Goal: Information Seeking & Learning: Learn about a topic

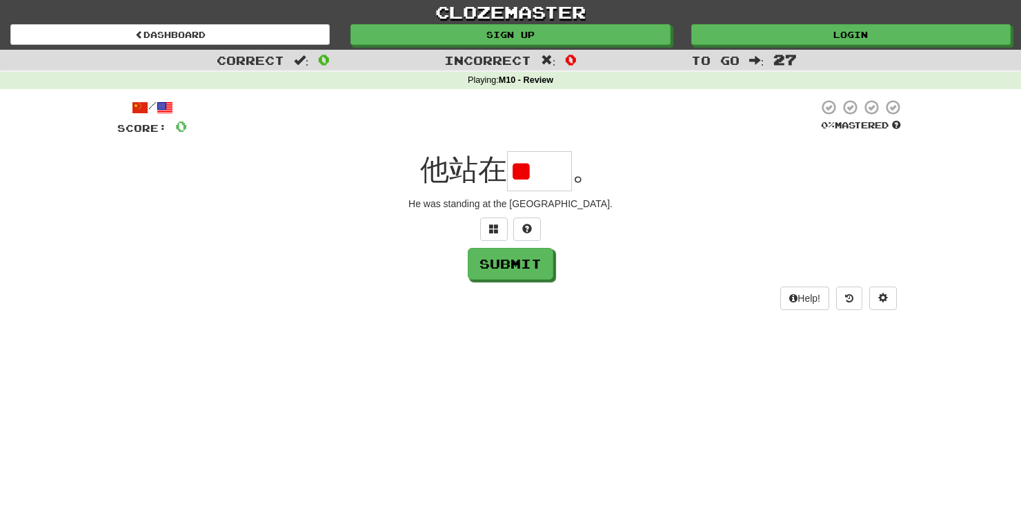
type input "*"
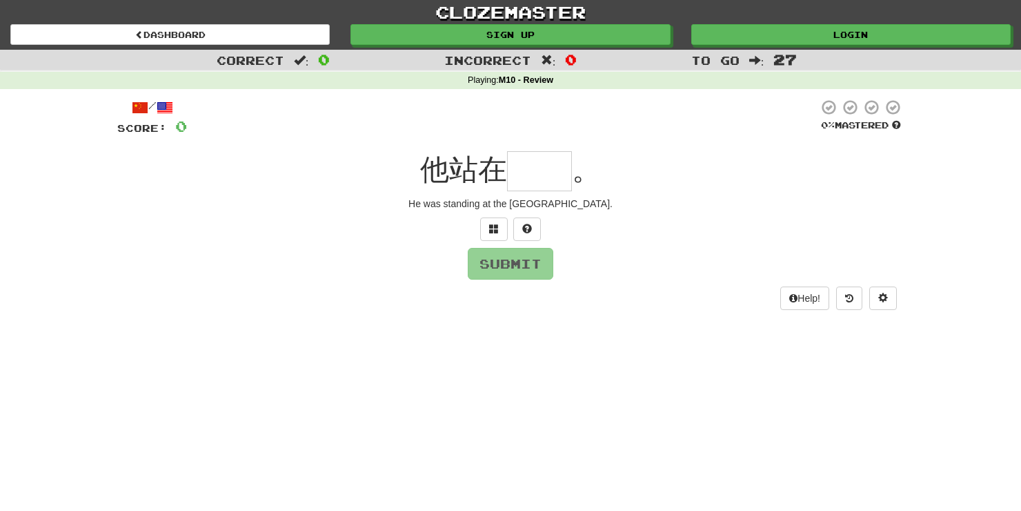
type input "*"
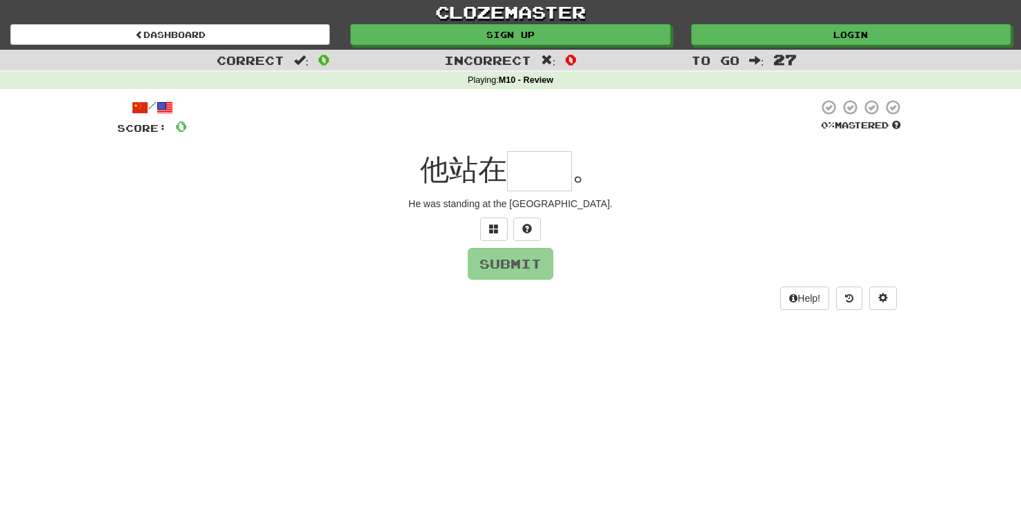
type input "*"
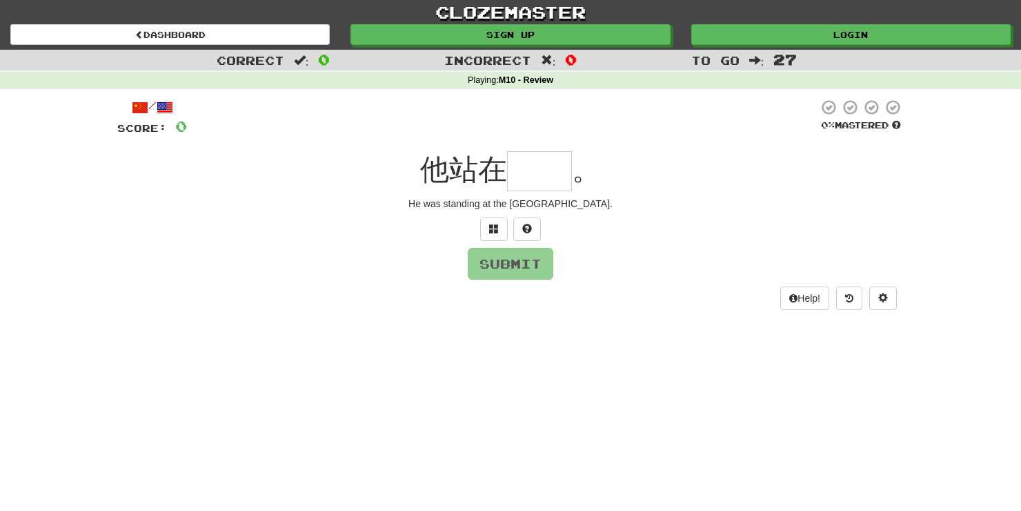
type input "*"
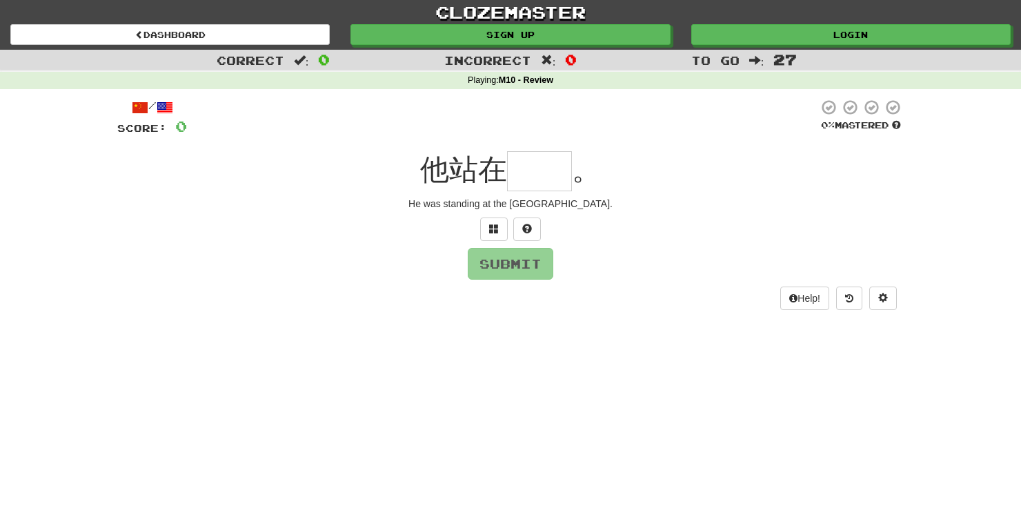
type input "*"
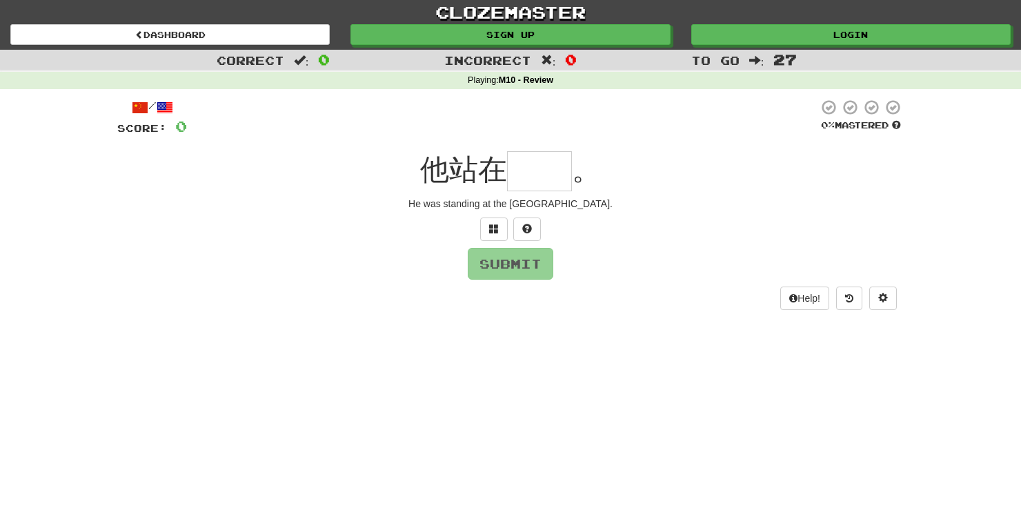
type input "*"
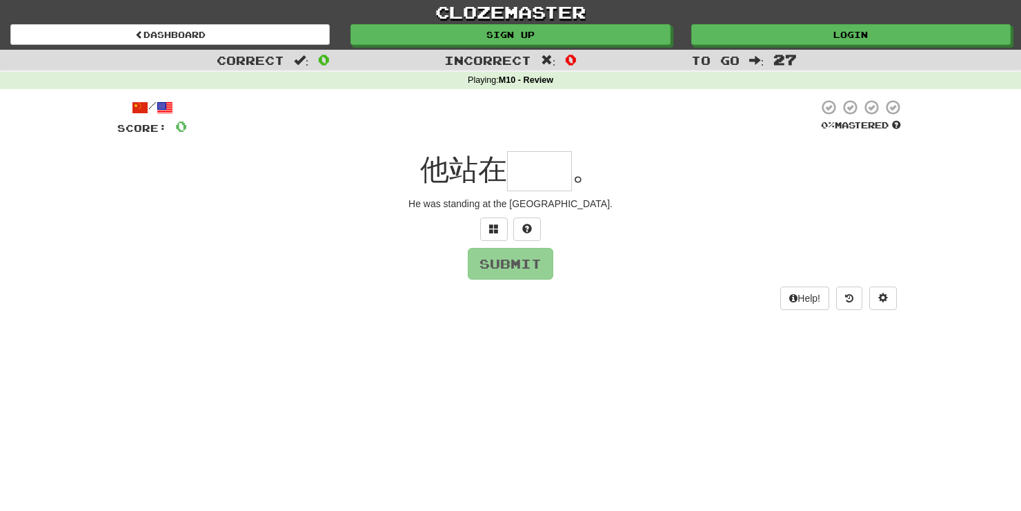
type input "*"
type input "**"
click at [531, 270] on button "Submit" at bounding box center [512, 264] width 86 height 32
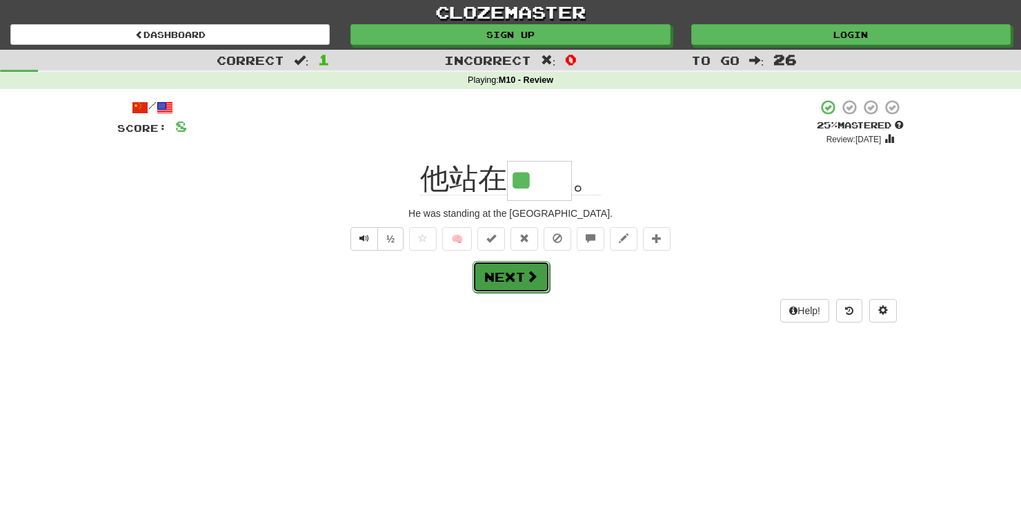
click at [502, 281] on button "Next" at bounding box center [511, 277] width 77 height 32
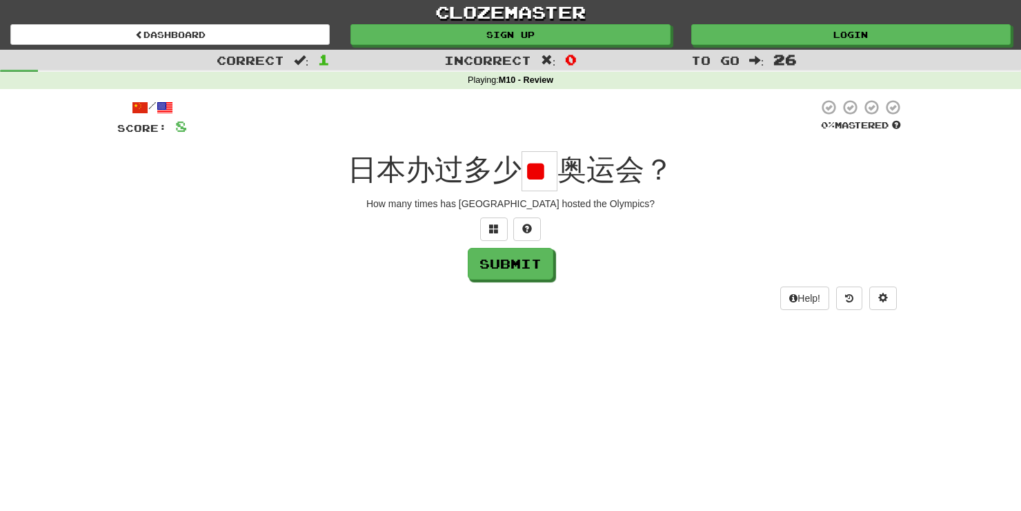
scroll to position [0, 27]
type input "*"
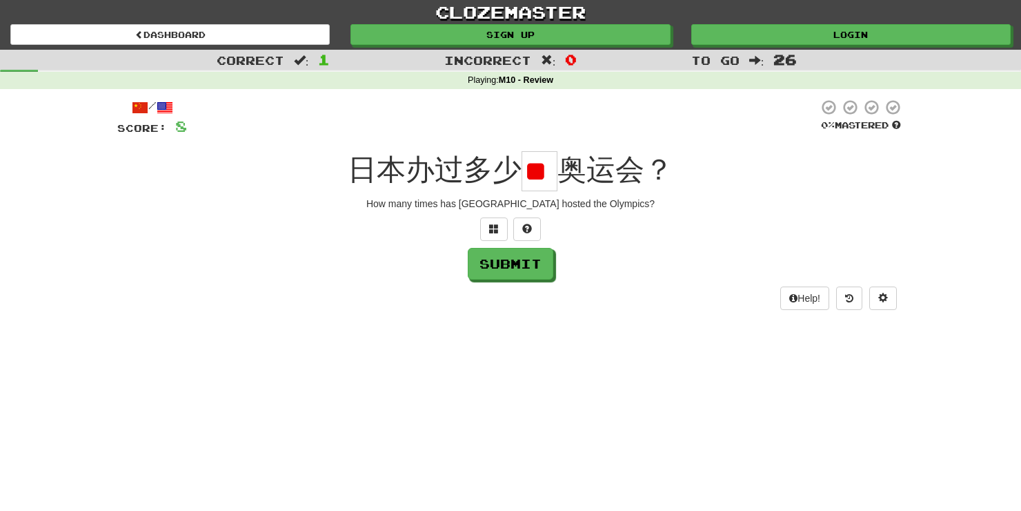
click at [542, 185] on input "**" at bounding box center [540, 171] width 36 height 40
type input "*"
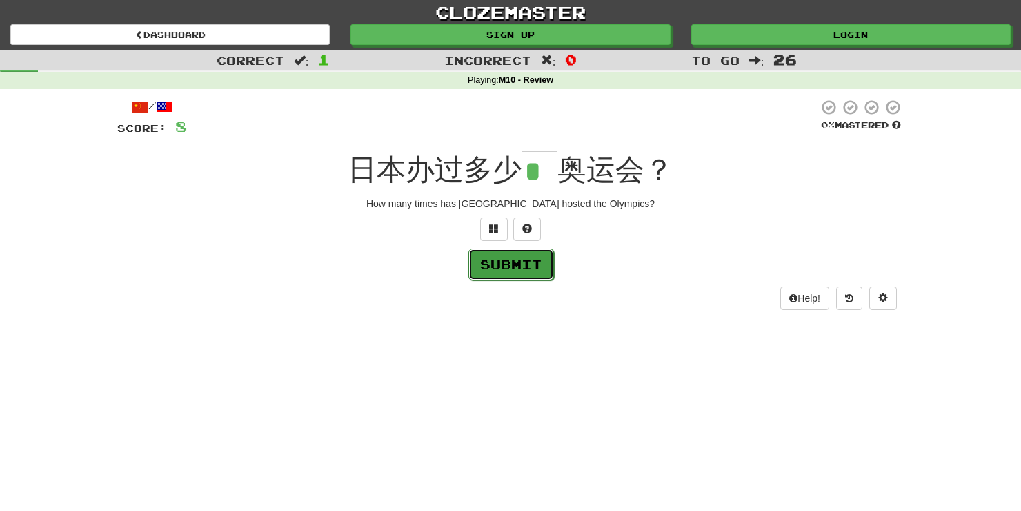
click at [529, 250] on button "Submit" at bounding box center [512, 264] width 86 height 32
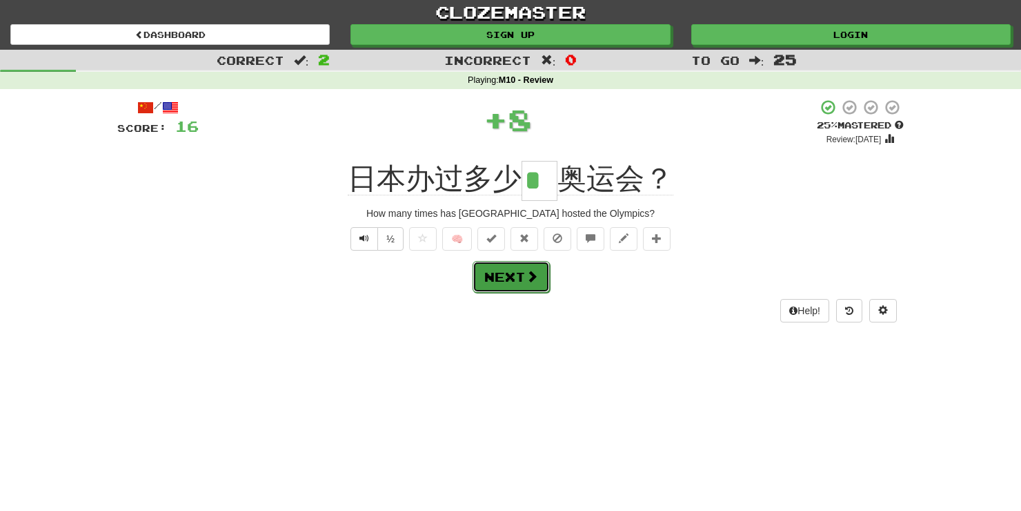
click at [528, 275] on span at bounding box center [532, 276] width 12 height 12
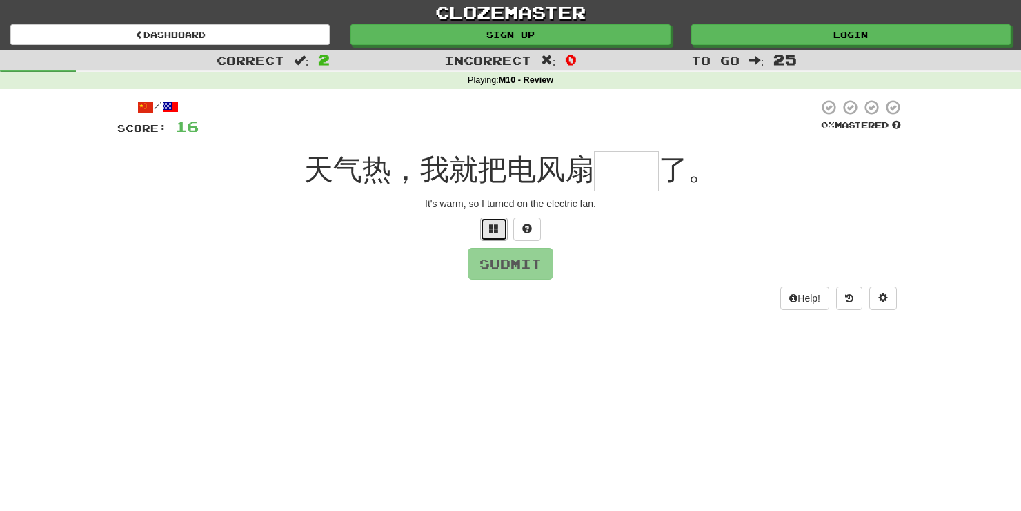
click at [498, 226] on span at bounding box center [494, 229] width 10 height 10
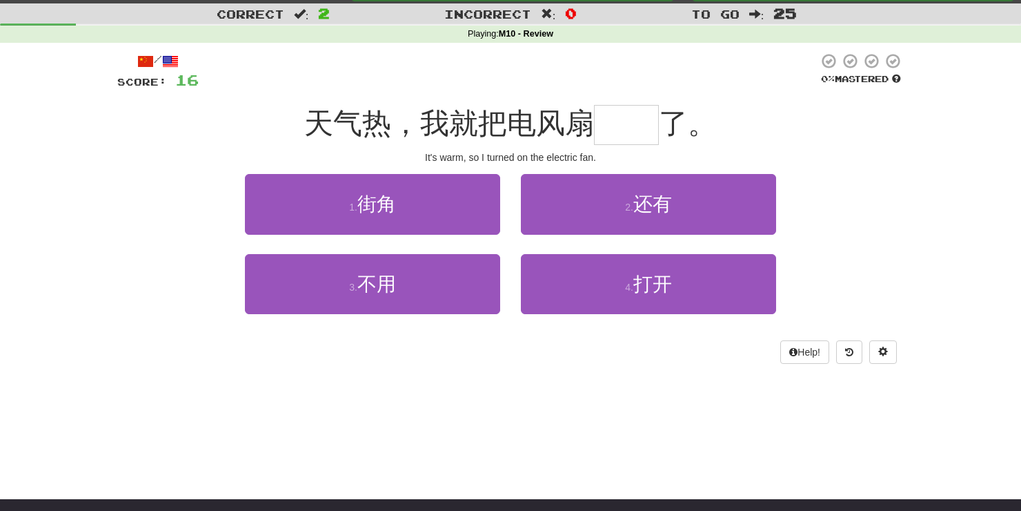
scroll to position [41, 0]
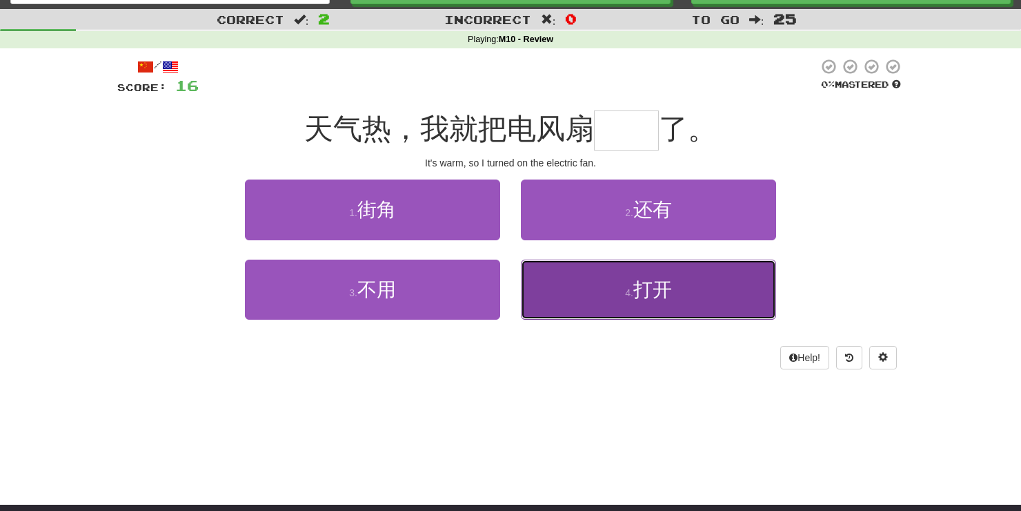
click at [646, 307] on button "4 . 打开" at bounding box center [648, 289] width 255 height 60
type input "**"
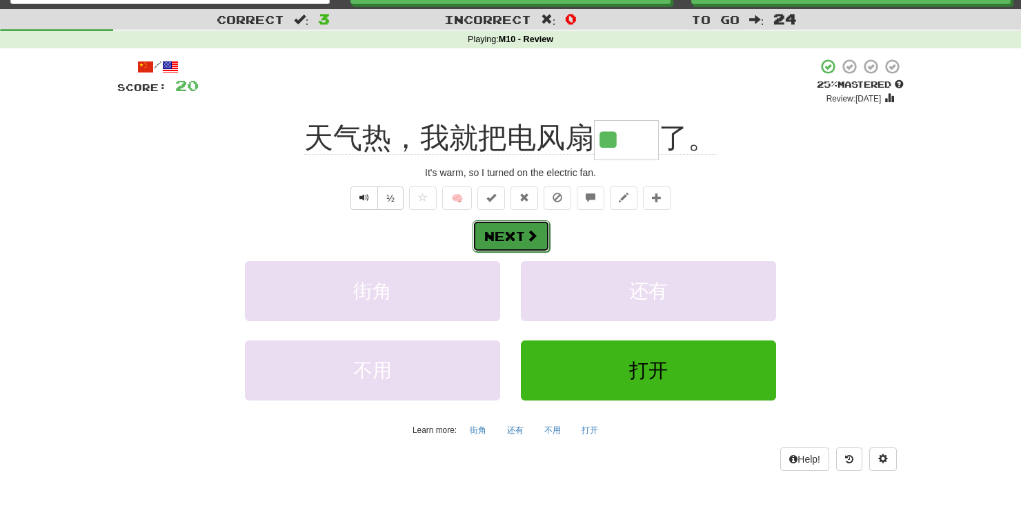
click at [523, 229] on button "Next" at bounding box center [511, 236] width 77 height 32
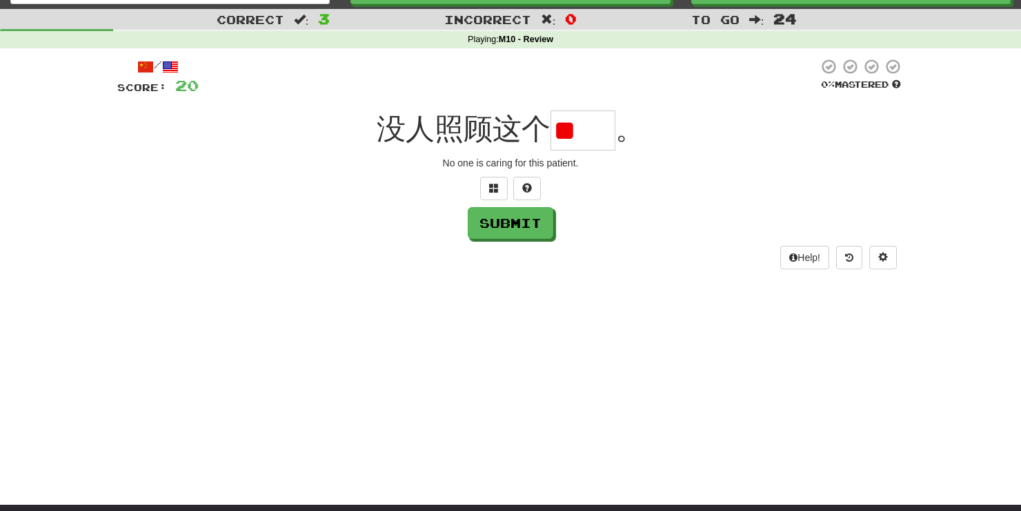
scroll to position [0, 0]
type input "**"
click at [523, 226] on button "Submit" at bounding box center [512, 224] width 86 height 32
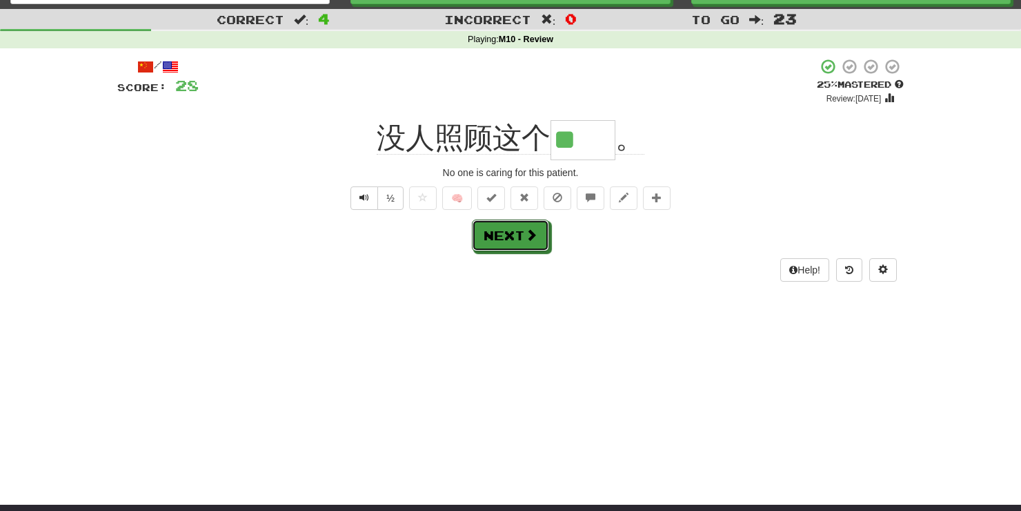
click at [523, 226] on button "Next" at bounding box center [510, 235] width 77 height 32
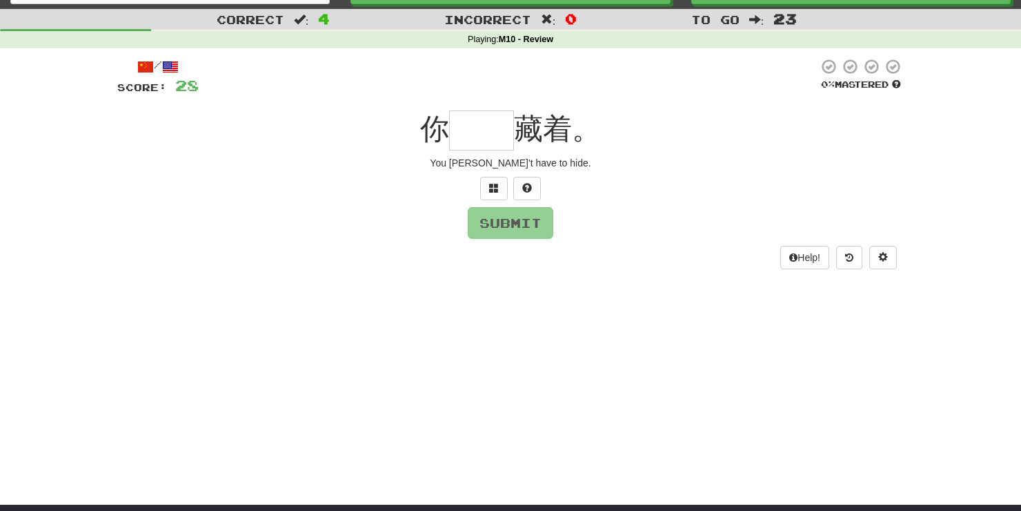
click at [491, 144] on input "text" at bounding box center [481, 130] width 65 height 40
type input "*"
type input "**"
click at [510, 221] on button "Submit" at bounding box center [512, 224] width 86 height 32
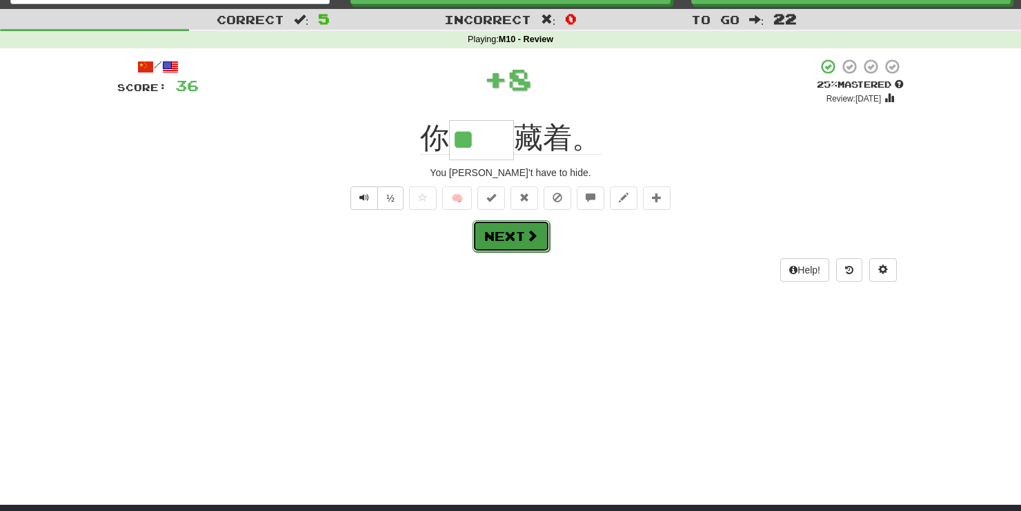
click at [510, 231] on button "Next" at bounding box center [511, 236] width 77 height 32
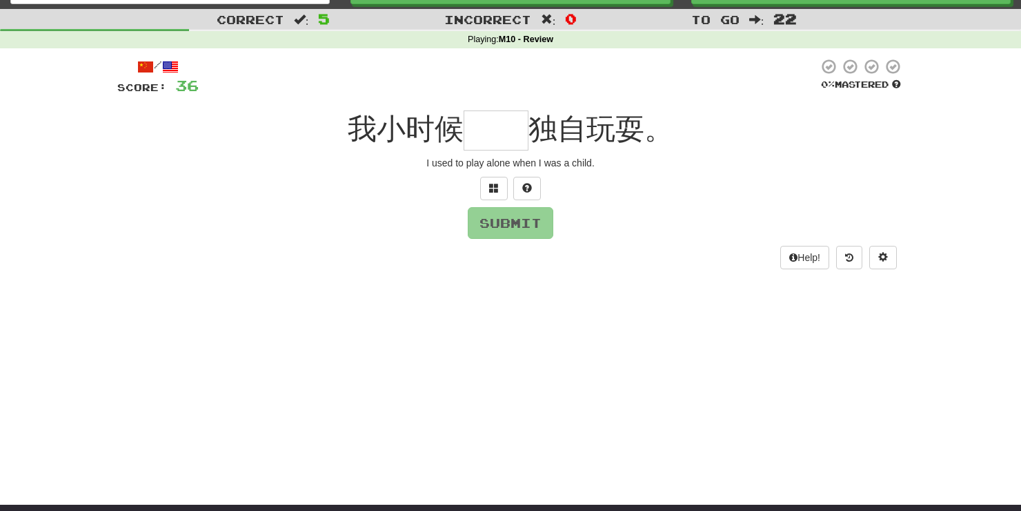
click at [609, 168] on div "I used to play alone when I was a child." at bounding box center [510, 163] width 787 height 14
click at [522, 127] on input "text" at bounding box center [496, 130] width 65 height 40
type input "**"
click at [507, 233] on button "Submit" at bounding box center [512, 224] width 86 height 32
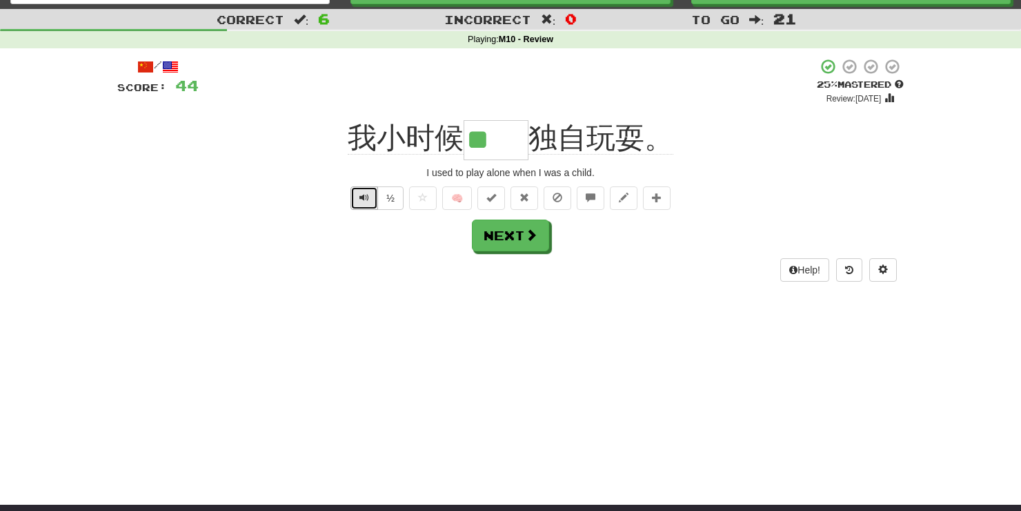
click at [371, 193] on button "Text-to-speech controls" at bounding box center [365, 197] width 28 height 23
click at [503, 248] on button "Next" at bounding box center [511, 236] width 77 height 32
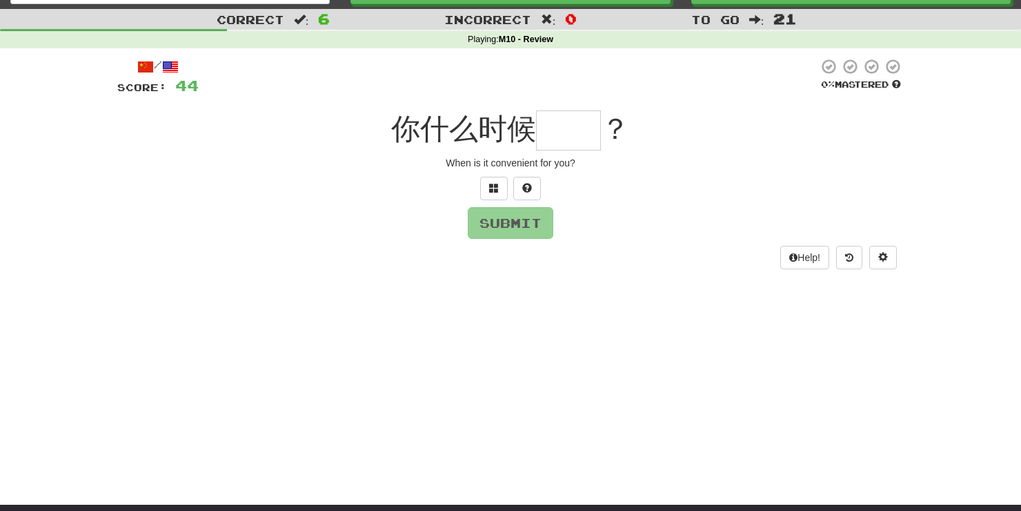
click at [567, 129] on input "text" at bounding box center [568, 130] width 65 height 40
type input "*"
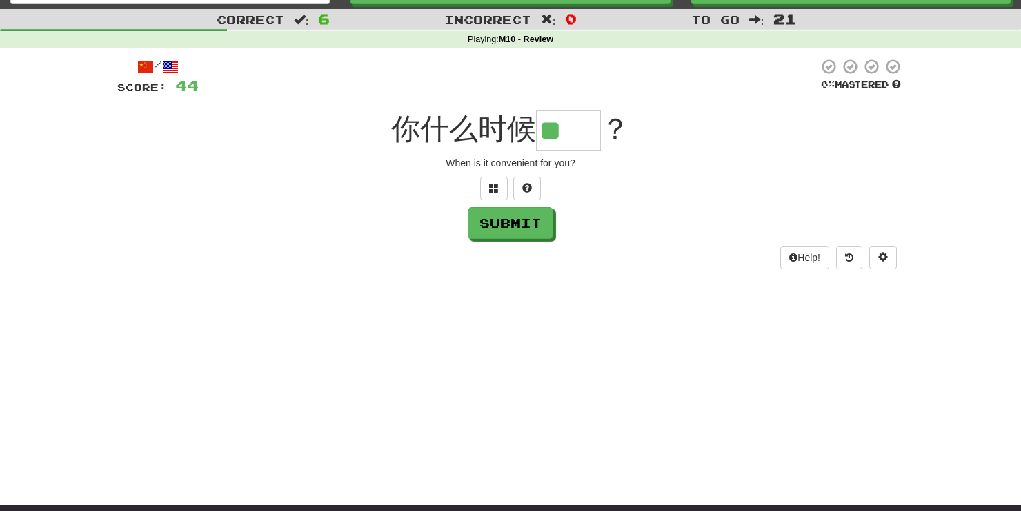
type input "**"
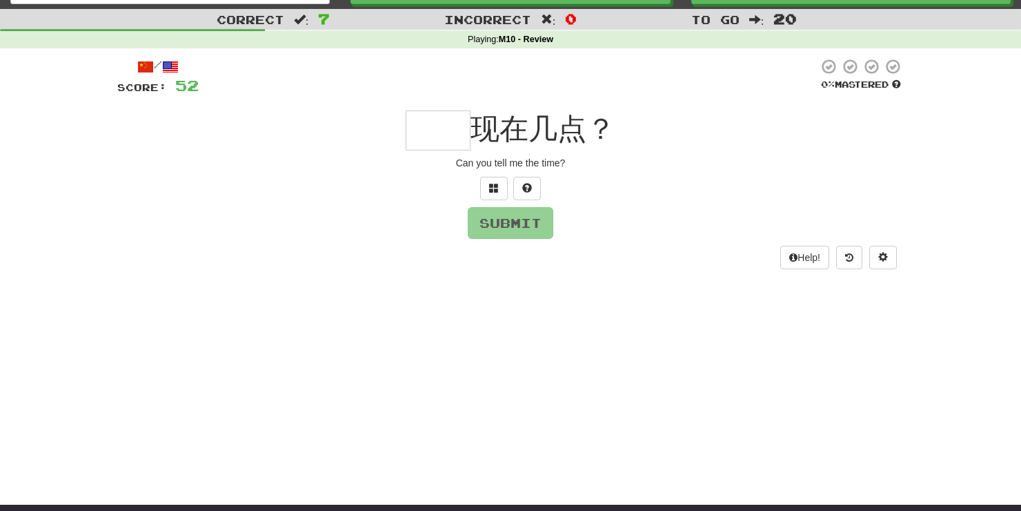
click at [417, 145] on input "text" at bounding box center [438, 130] width 65 height 40
type input "*"
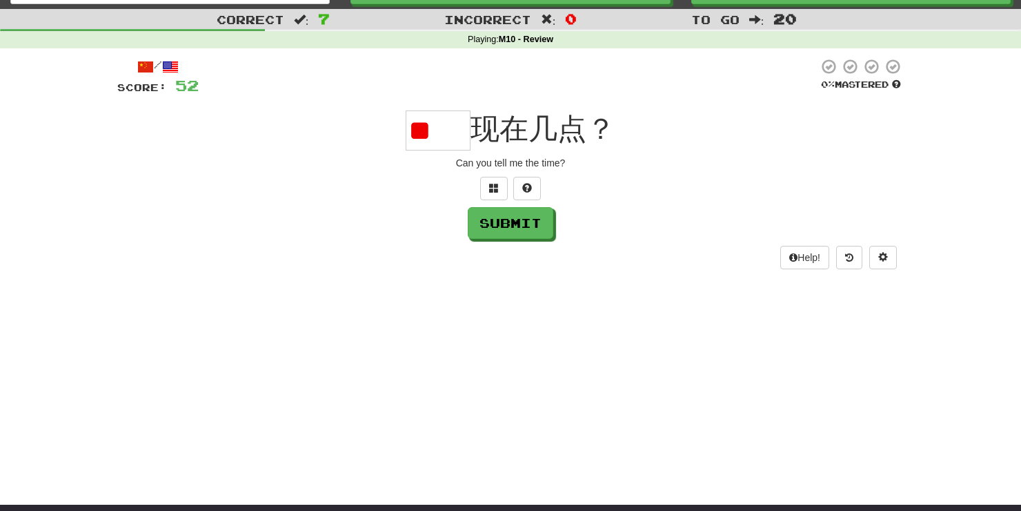
scroll to position [0, 0]
type input "*"
click at [495, 195] on button at bounding box center [494, 188] width 28 height 23
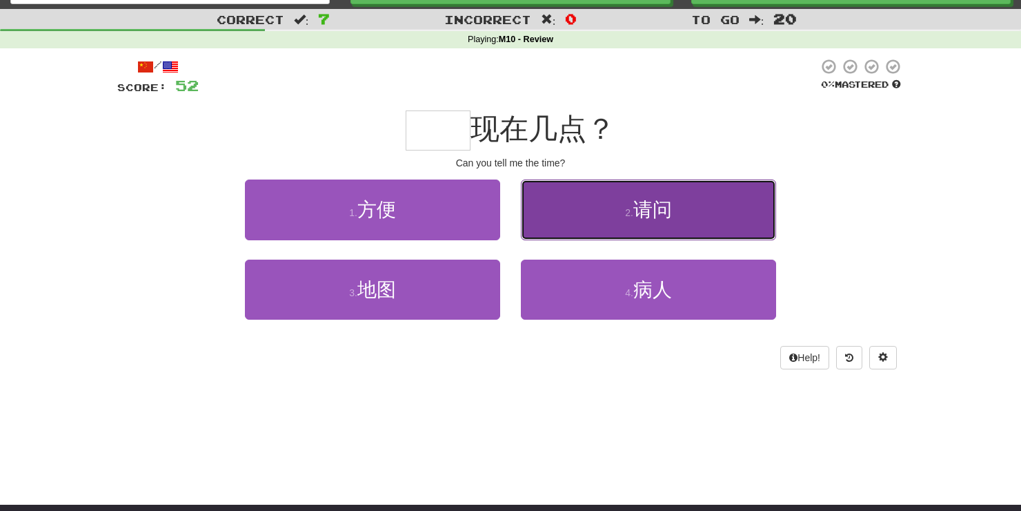
click at [653, 204] on span "请问" at bounding box center [652, 209] width 39 height 21
type input "**"
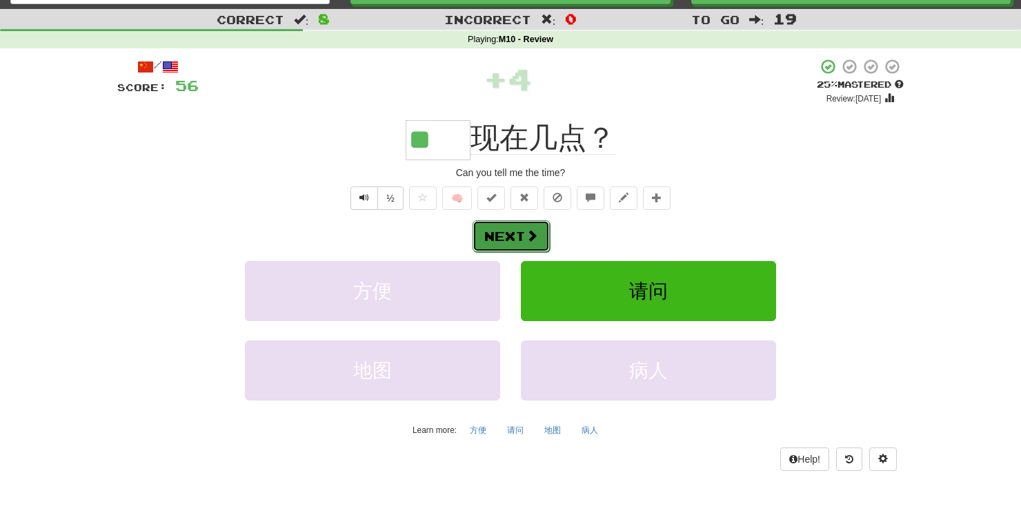
click at [518, 230] on button "Next" at bounding box center [511, 236] width 77 height 32
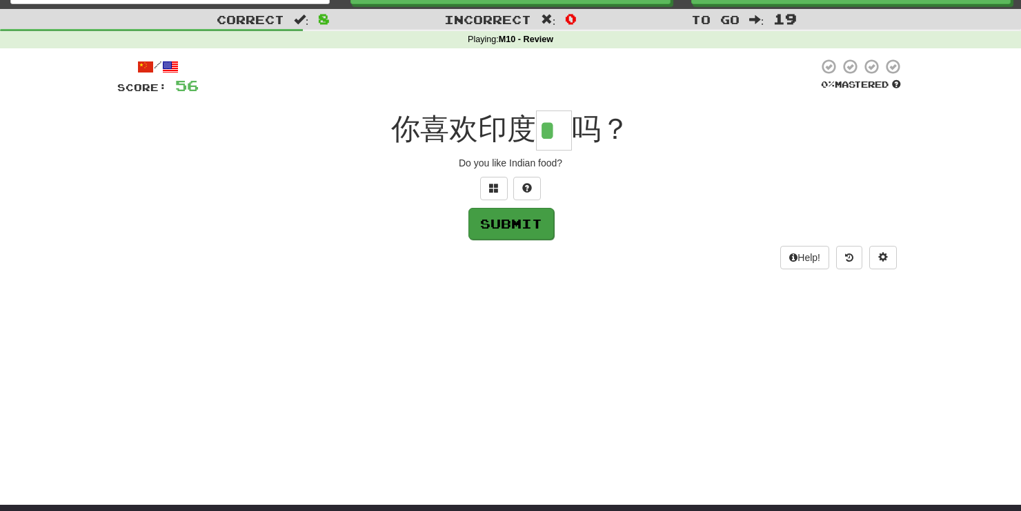
type input "*"
click at [516, 232] on button "Submit" at bounding box center [512, 224] width 86 height 32
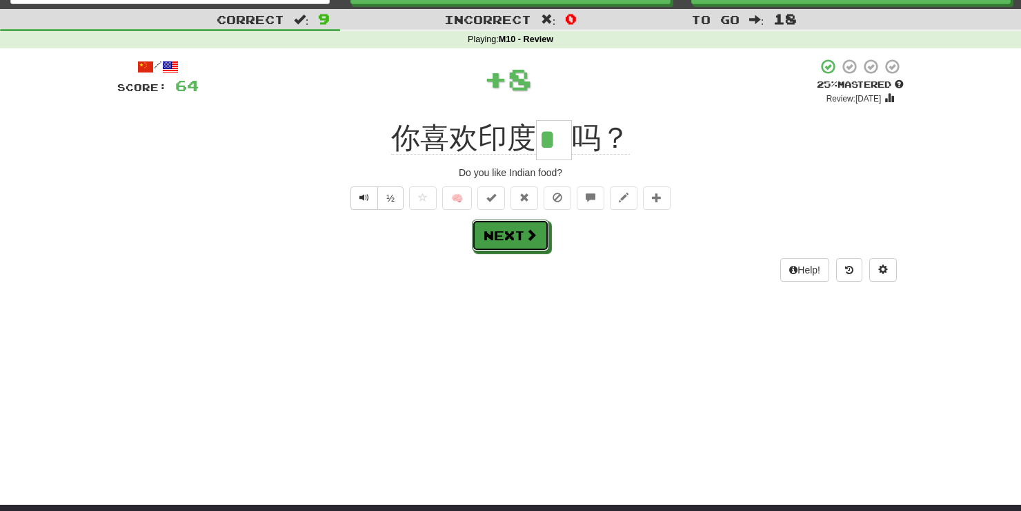
click at [516, 232] on button "Next" at bounding box center [510, 235] width 77 height 32
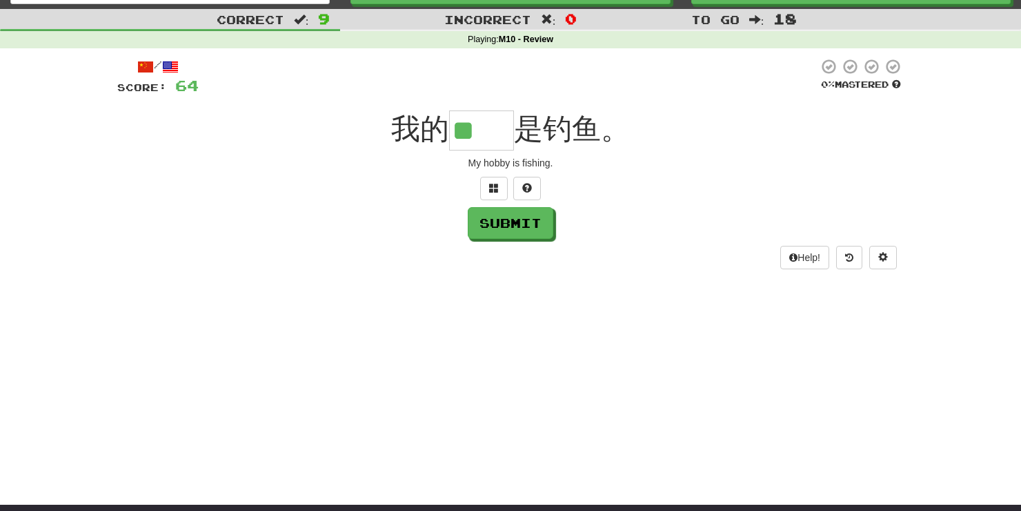
type input "**"
click at [516, 232] on button "Submit" at bounding box center [511, 223] width 86 height 32
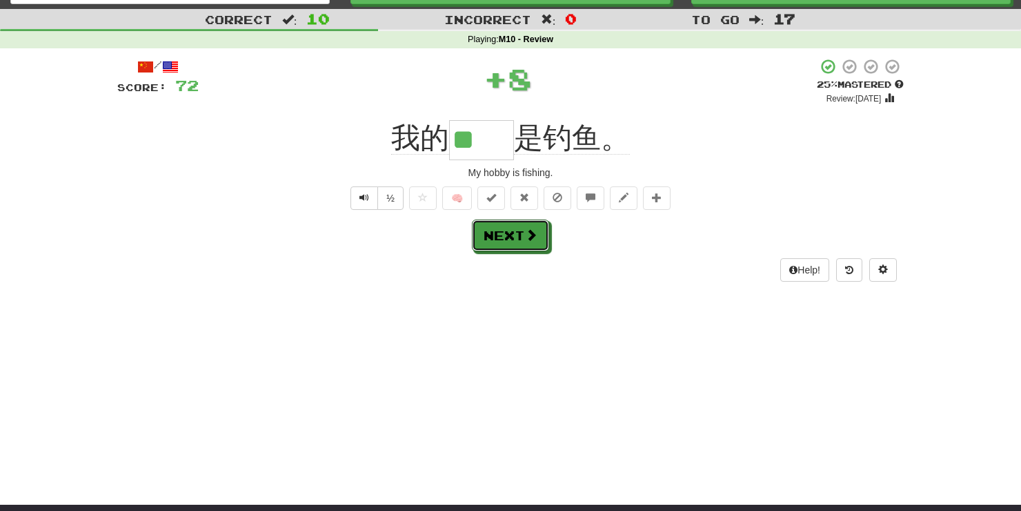
click at [516, 232] on button "Next" at bounding box center [510, 235] width 77 height 32
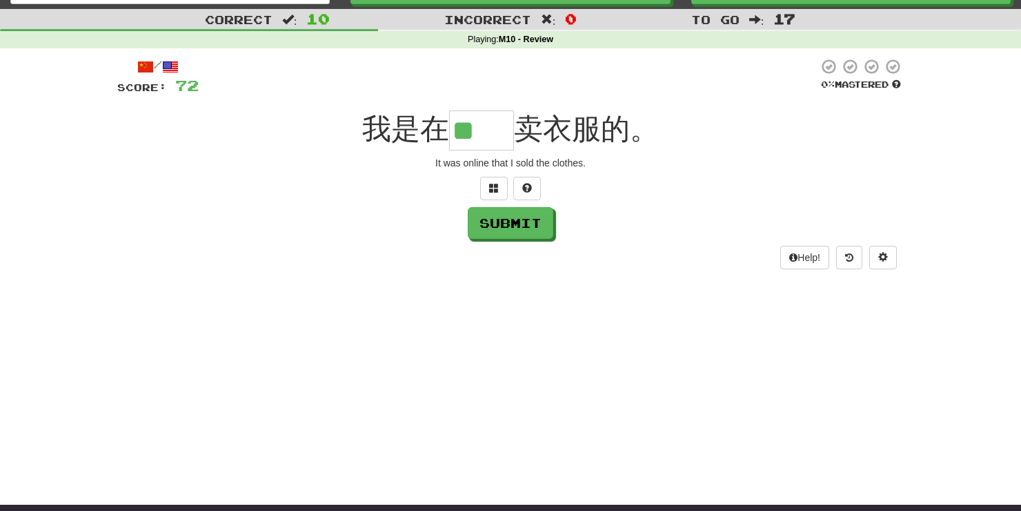
type input "**"
click at [516, 232] on button "Submit" at bounding box center [511, 223] width 86 height 32
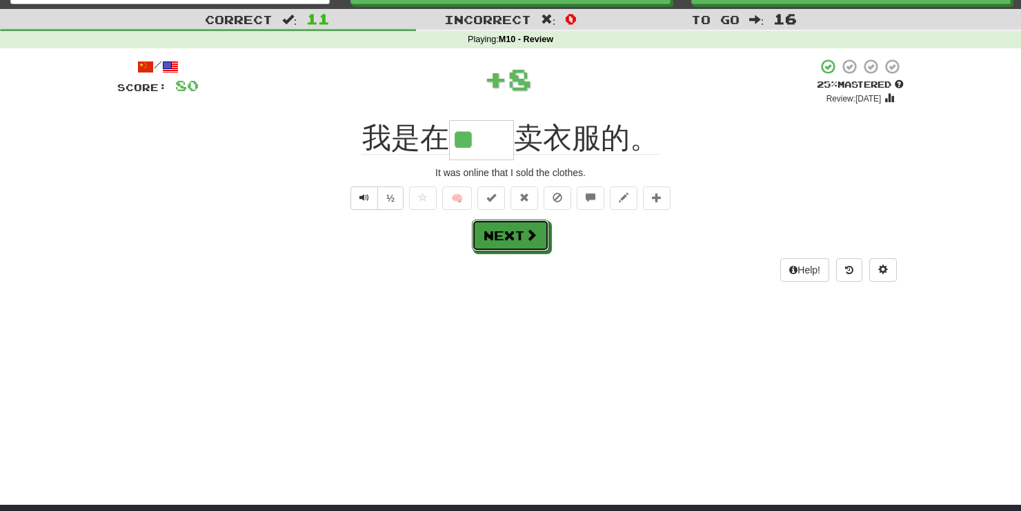
click at [516, 232] on button "Next" at bounding box center [510, 235] width 77 height 32
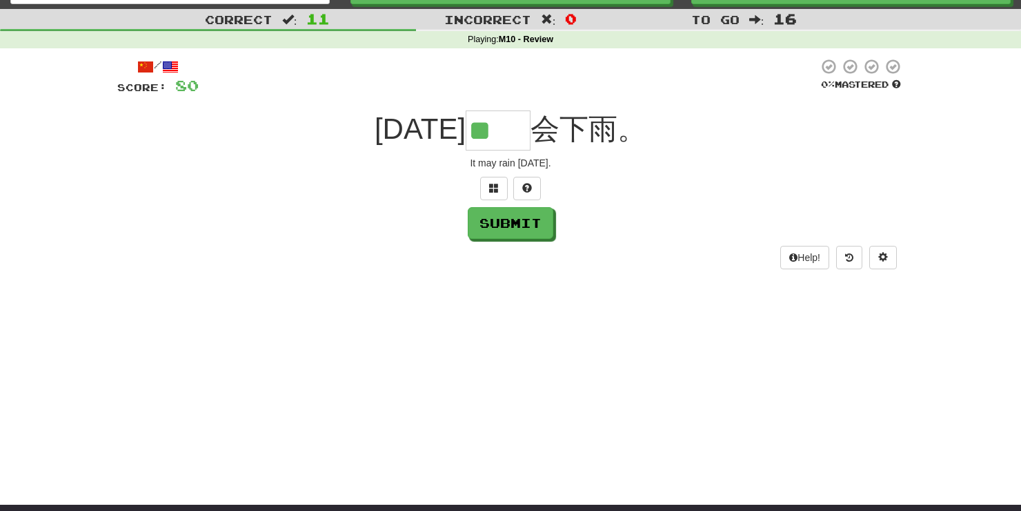
type input "**"
click at [516, 232] on button "Submit" at bounding box center [511, 223] width 86 height 32
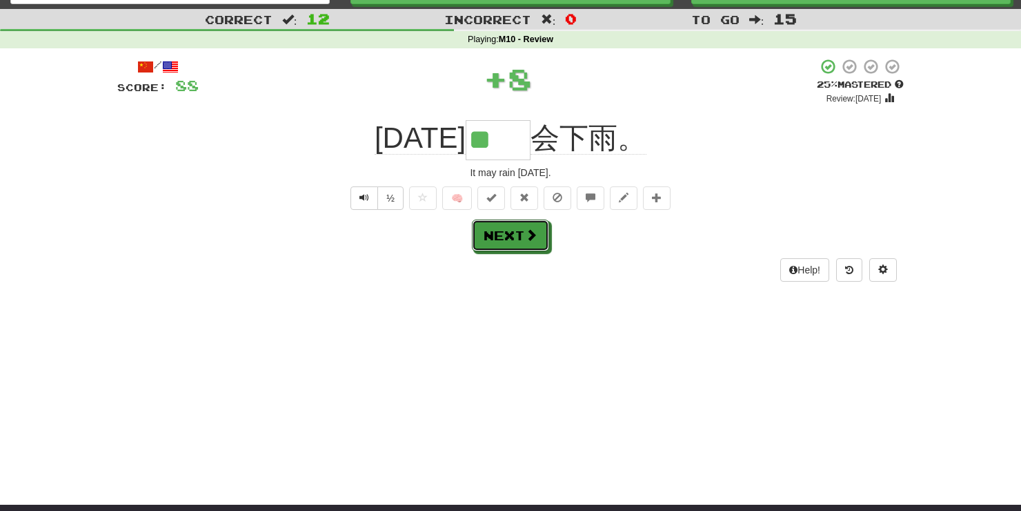
click at [516, 232] on button "Next" at bounding box center [510, 235] width 77 height 32
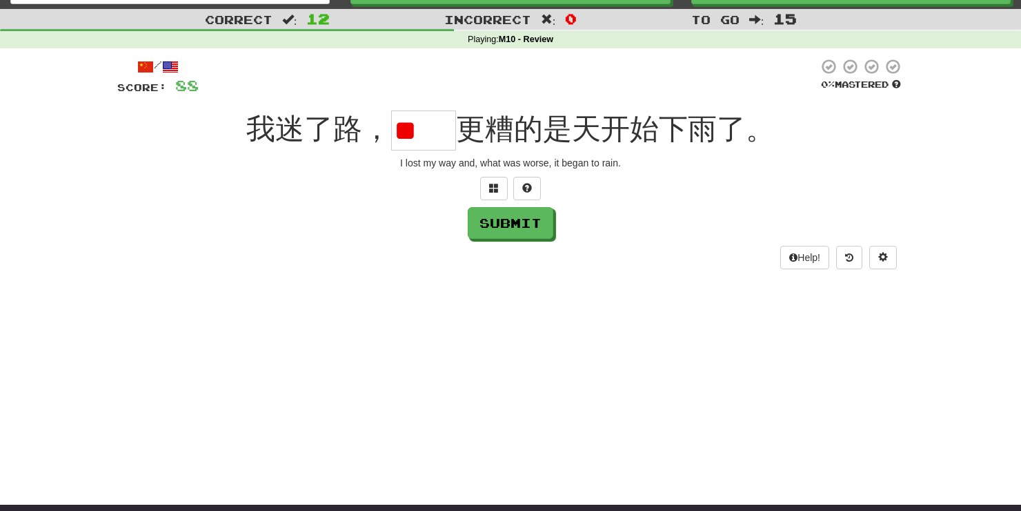
type input "*"
